Goal: Transaction & Acquisition: Book appointment/travel/reservation

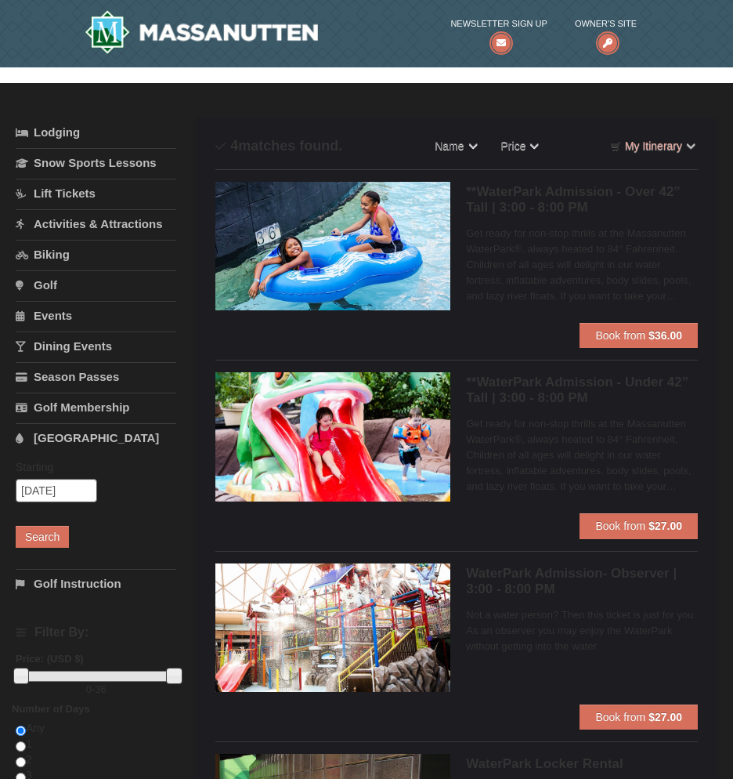
click at [562, 186] on h5 "**WaterPark Admission - Over 42” Tall | 3:00 - 8:00 PM Massanutten Indoor/Outdo…" at bounding box center [582, 199] width 232 height 31
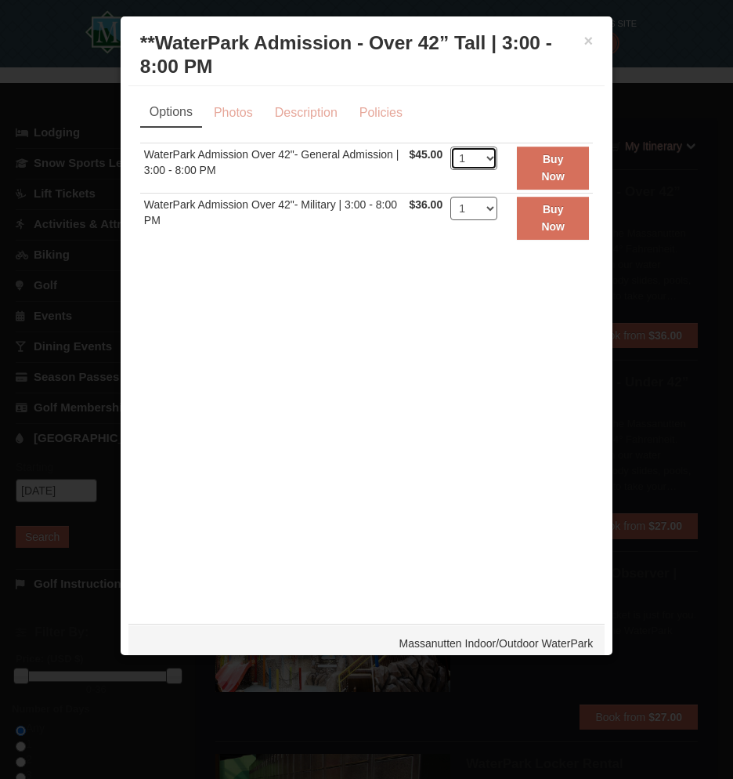
click at [471, 162] on select "1 2 3 4 5 6 7 8 9 10 11 12 13 14 15 16 17 18 19 20 21 22" at bounding box center [473, 157] width 47 height 23
click at [450, 146] on select "1 2 3 4 5 6 7 8 9 10 11 12 13 14 15 16 17 18 19 20 21 22" at bounding box center [473, 157] width 47 height 23
click at [304, 121] on link "Description" at bounding box center [306, 113] width 83 height 30
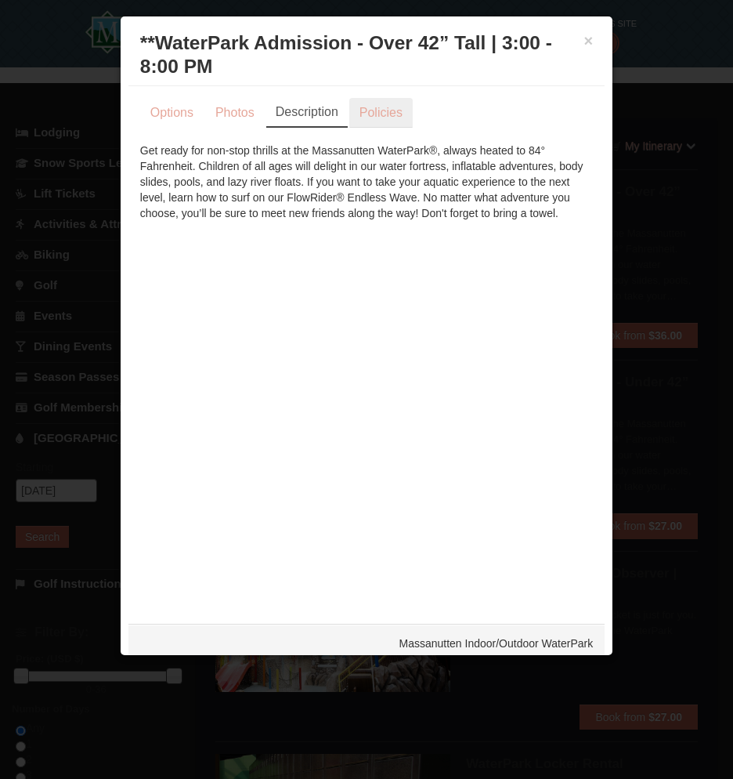
click at [356, 116] on link "Policies" at bounding box center [380, 113] width 63 height 30
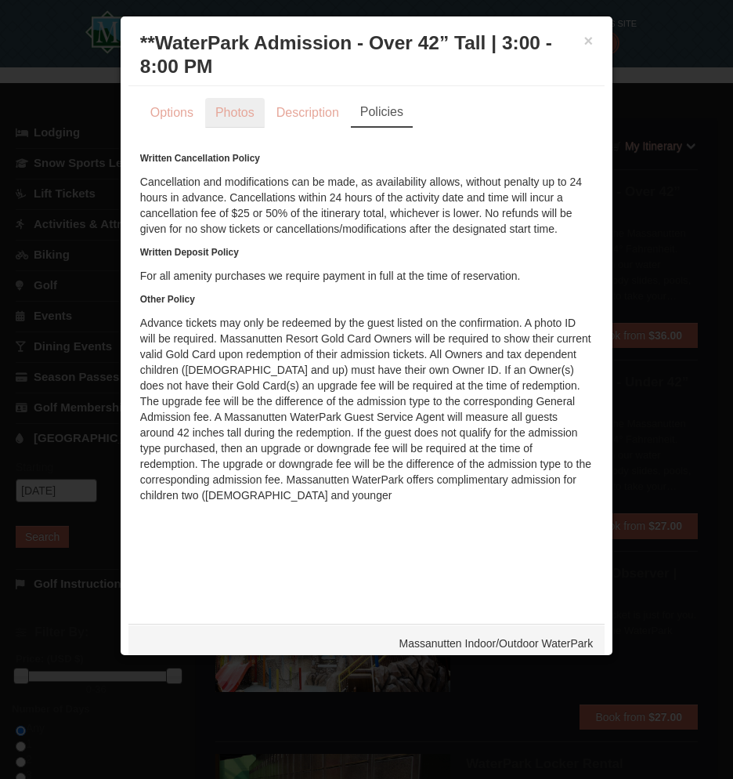
click at [221, 114] on link "Photos" at bounding box center [235, 113] width 60 height 30
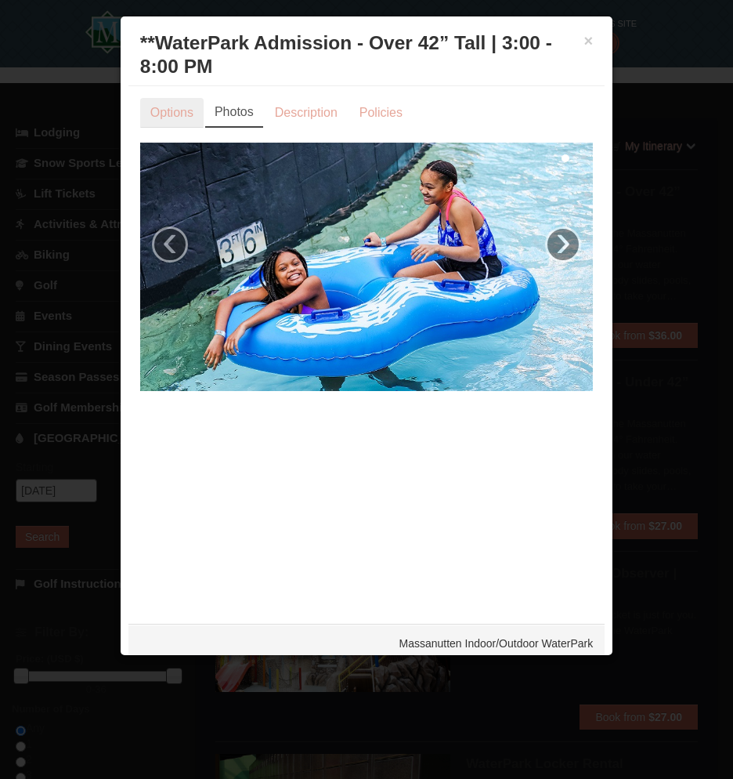
click at [172, 117] on link "Options" at bounding box center [171, 113] width 63 height 30
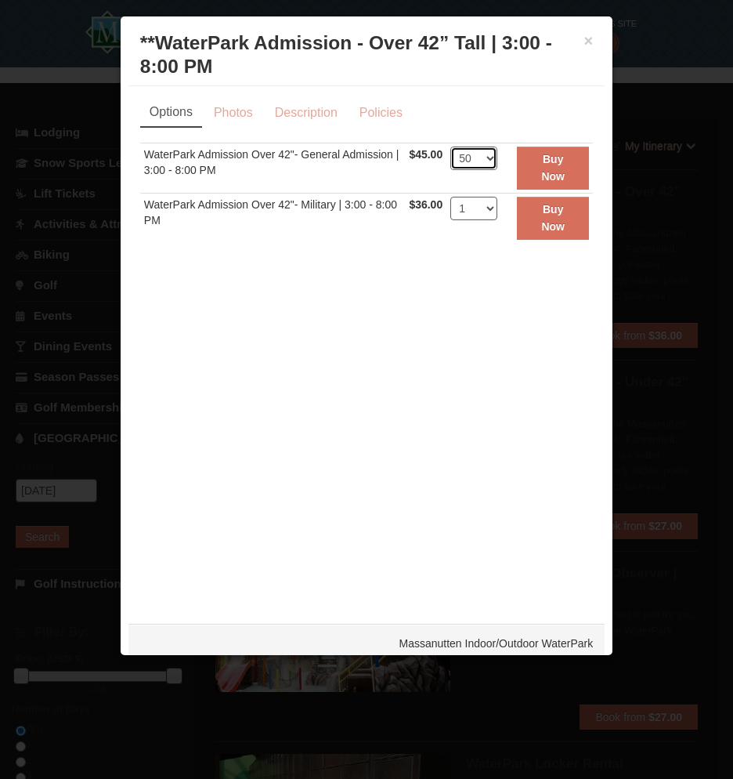
click at [454, 150] on select "1 2 3 4 5 6 7 8 9 10 11 12 13 14 15 16 17 18 19 20 21 22" at bounding box center [473, 157] width 47 height 23
select select "1"
click at [450, 146] on select "1 2 3 4 5 6 7 8 9 10 11 12 13 14 15 16 17 18 19 20 21 22" at bounding box center [473, 157] width 47 height 23
click at [584, 42] on button "×" at bounding box center [588, 41] width 9 height 16
